Goal: Obtain resource: Download file/media

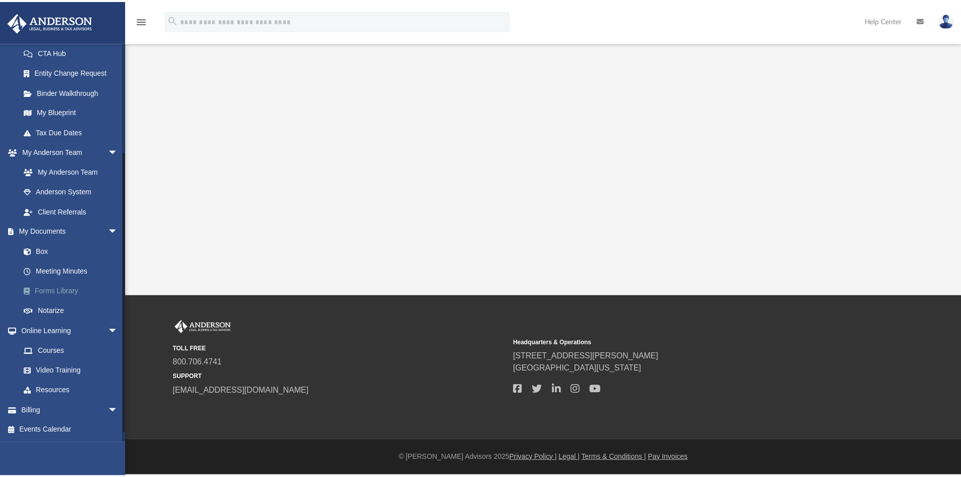
scroll to position [112, 0]
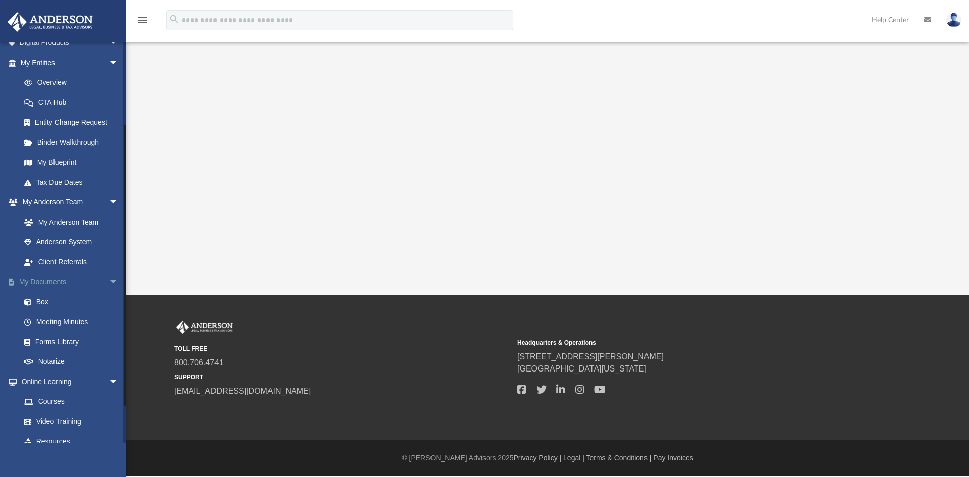
click at [51, 282] on link "My Documents arrow_drop_down" at bounding box center [70, 282] width 127 height 20
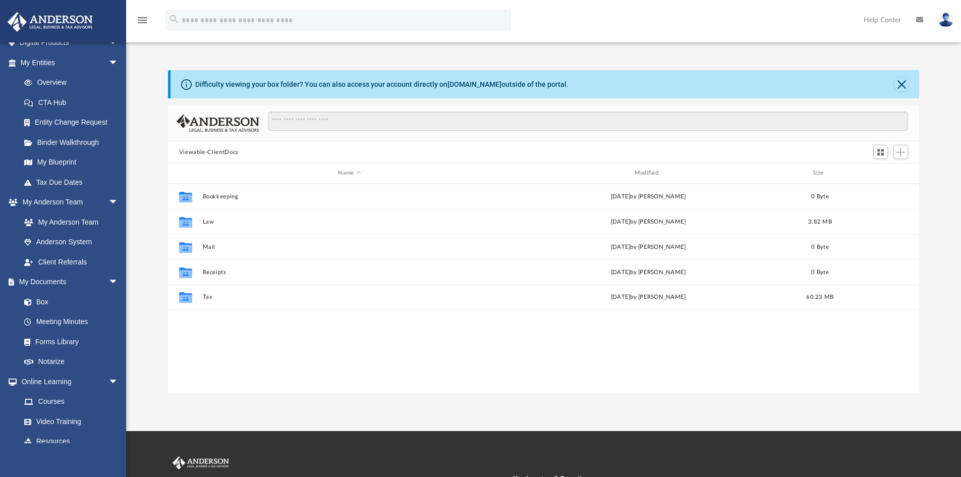
scroll to position [222, 744]
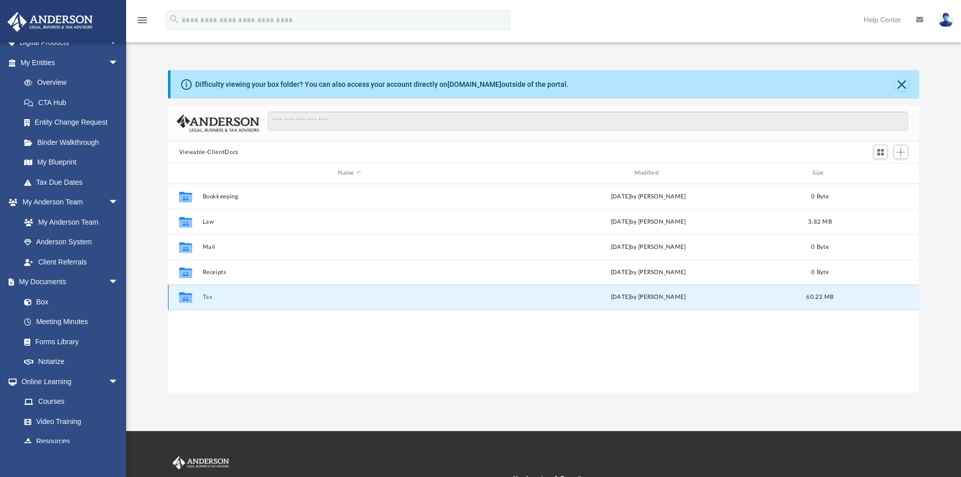
click at [232, 298] on button "Tax" at bounding box center [349, 297] width 294 height 7
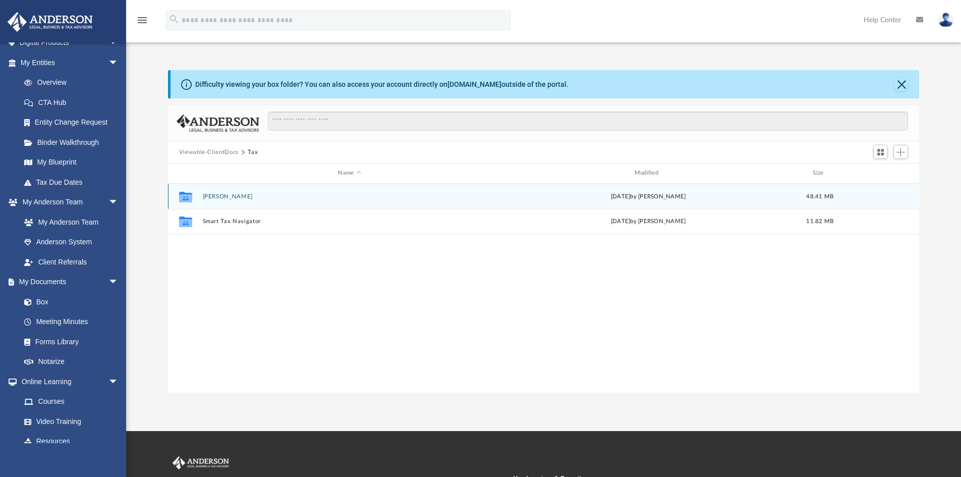
click at [250, 201] on div "Collaborated [PERSON_NAME][DATE] by [PERSON_NAME] 48.41 MB" at bounding box center [544, 196] width 752 height 25
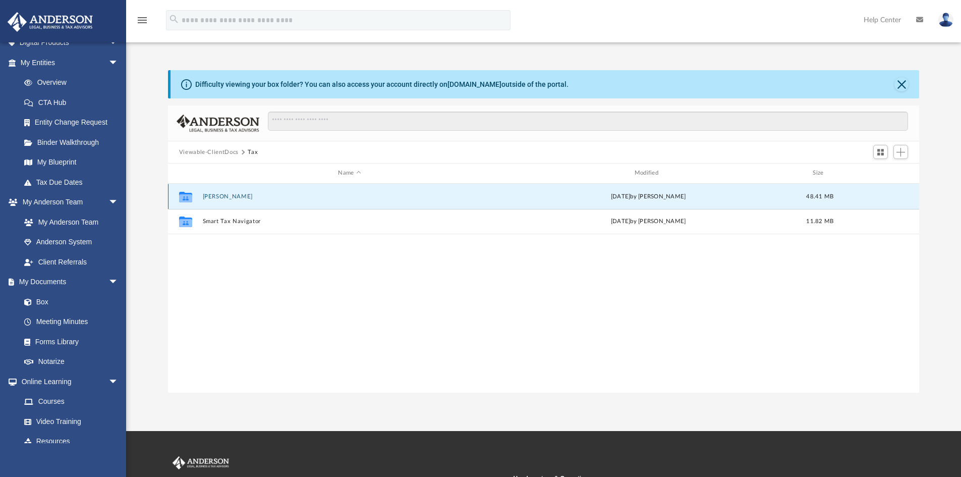
click at [250, 201] on div "Collaborated [PERSON_NAME][DATE] by [PERSON_NAME] 48.41 MB" at bounding box center [544, 196] width 752 height 25
click at [218, 195] on button "[PERSON_NAME]" at bounding box center [349, 196] width 294 height 7
click at [218, 194] on button "[PERSON_NAME]" at bounding box center [349, 196] width 294 height 7
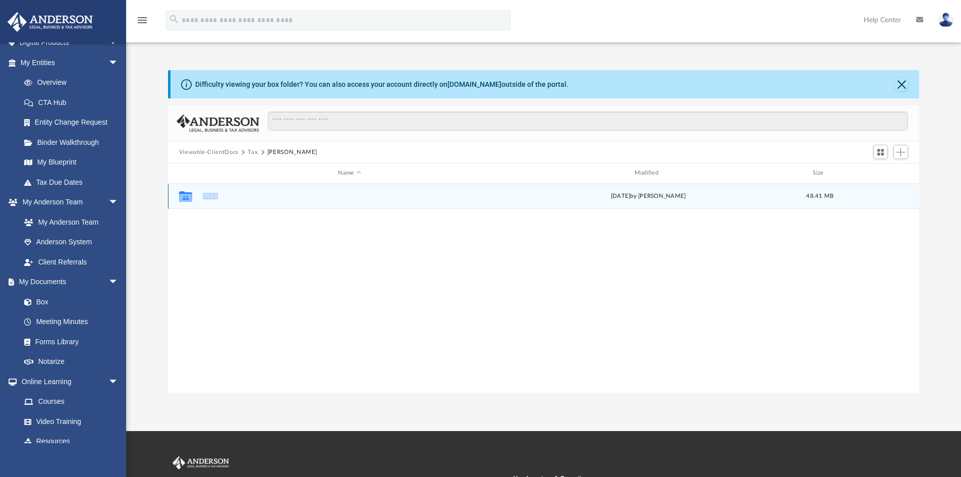
click at [205, 196] on button "2024" at bounding box center [349, 196] width 294 height 7
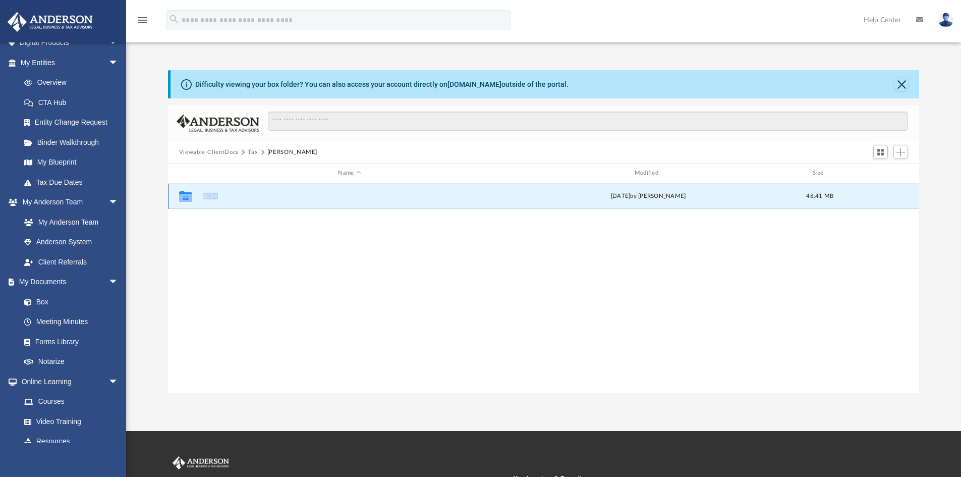
click at [204, 196] on button "2024" at bounding box center [349, 196] width 294 height 7
click at [219, 197] on button "Digital Tax Organizer" at bounding box center [349, 196] width 294 height 7
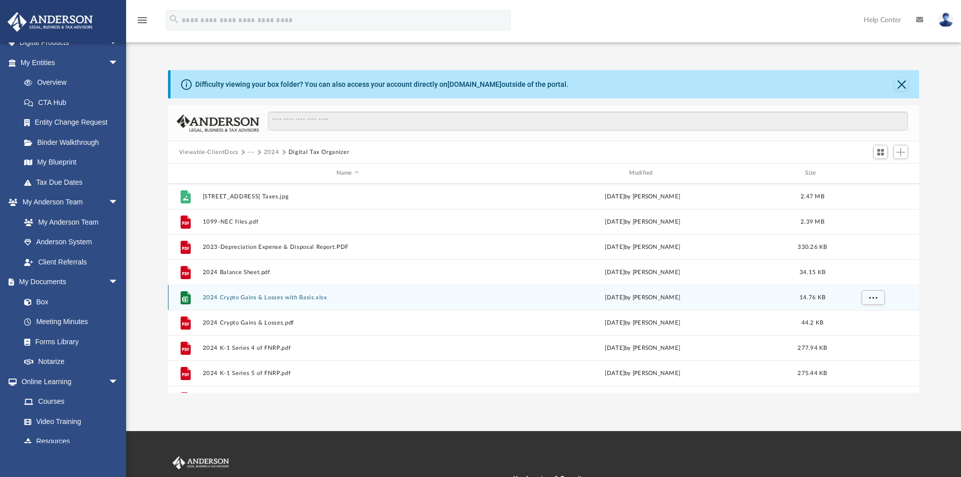
scroll to position [151, 0]
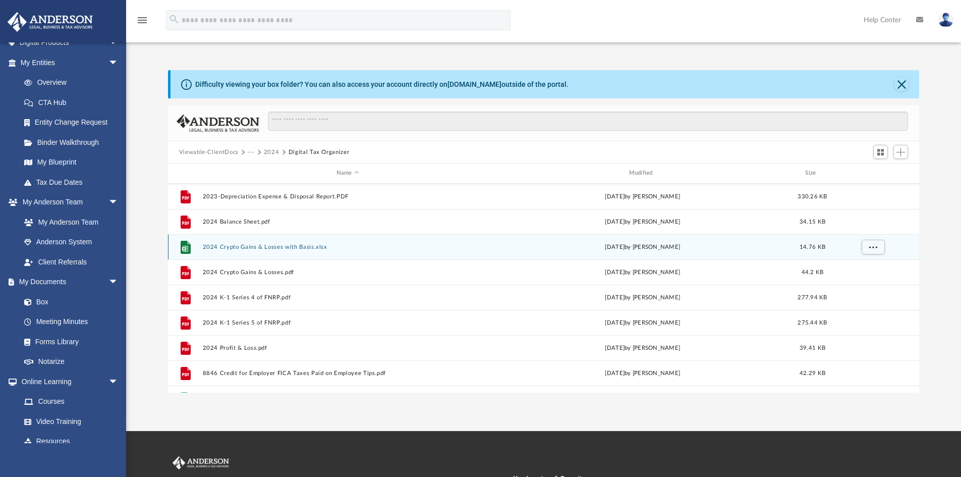
click at [239, 247] on button "2024 Crypto Gains & Losses with Basis.xlsx" at bounding box center [347, 247] width 291 height 7
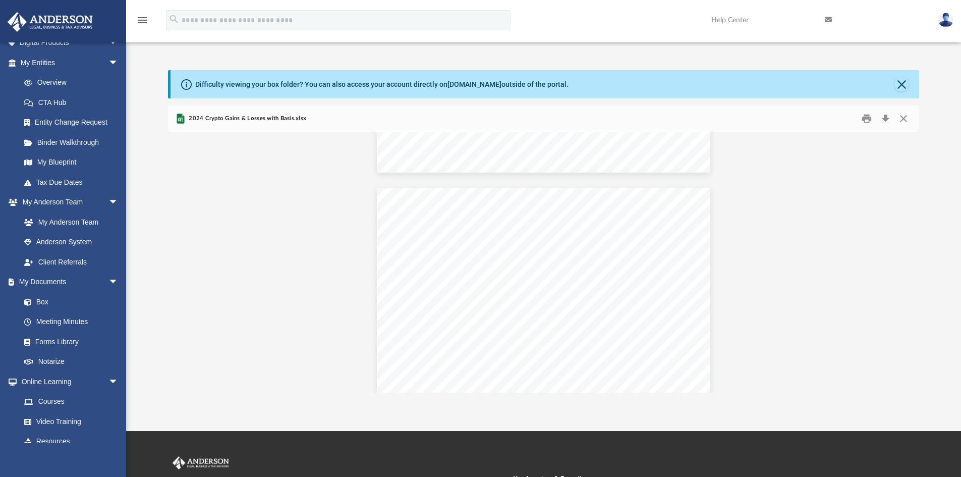
scroll to position [505, 0]
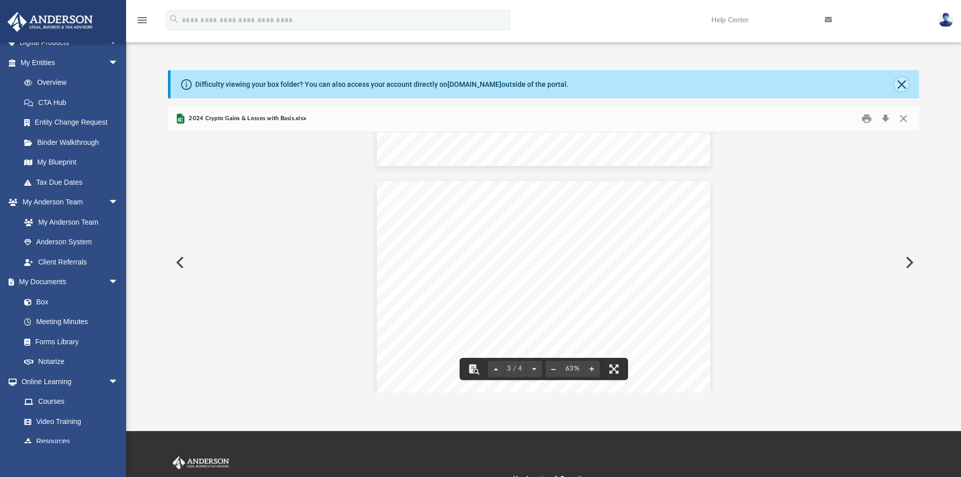
click at [905, 88] on button "Close" at bounding box center [902, 84] width 14 height 14
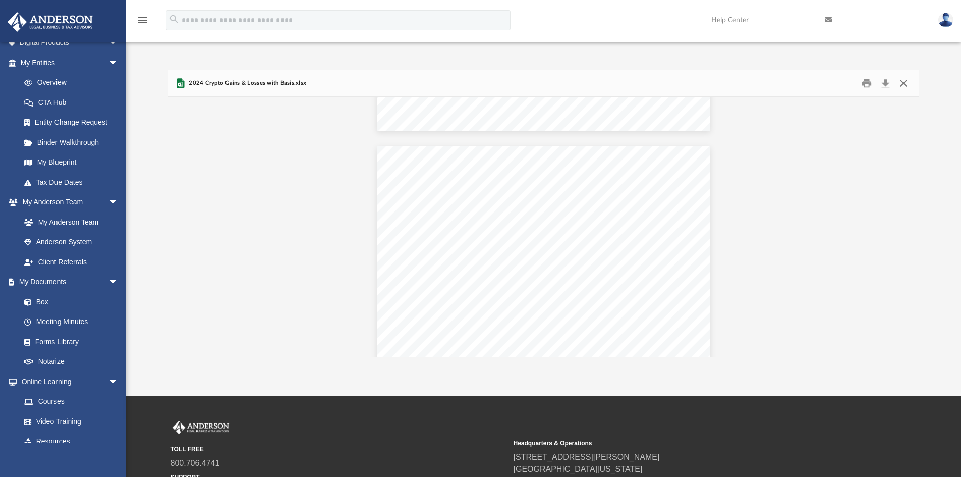
click at [902, 86] on button "Close" at bounding box center [904, 84] width 18 height 16
